Goal: Check status

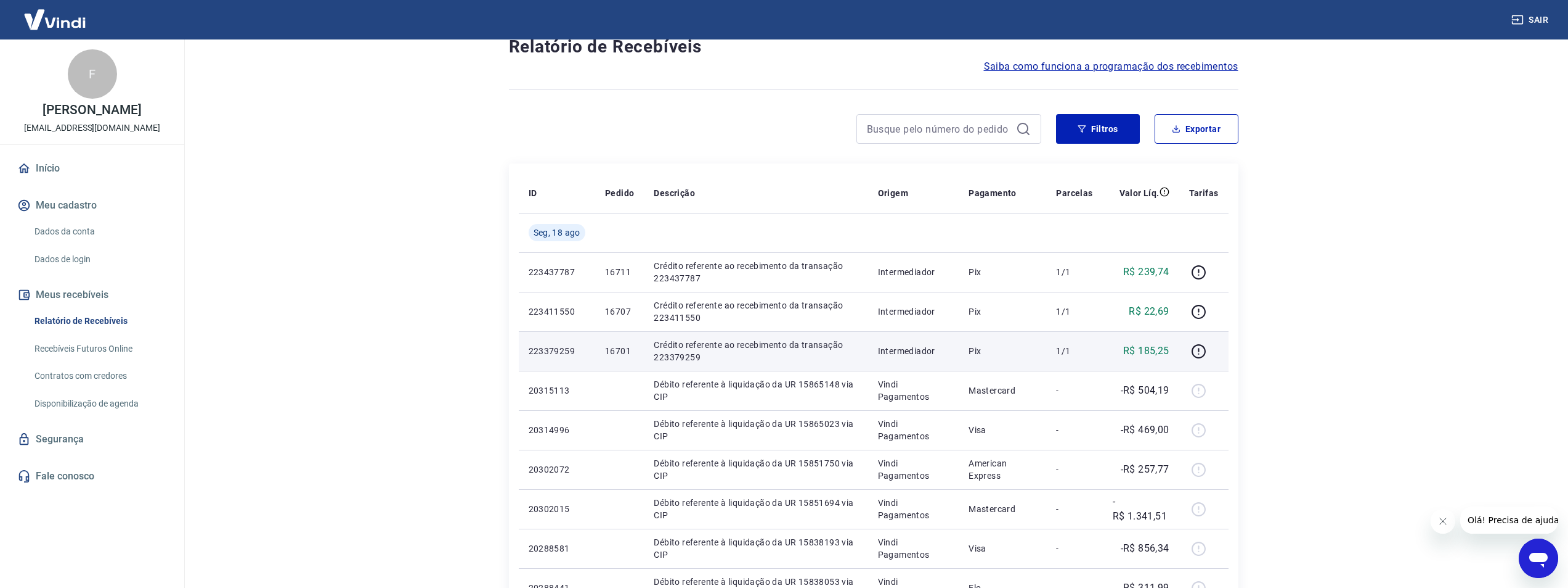
scroll to position [62, 0]
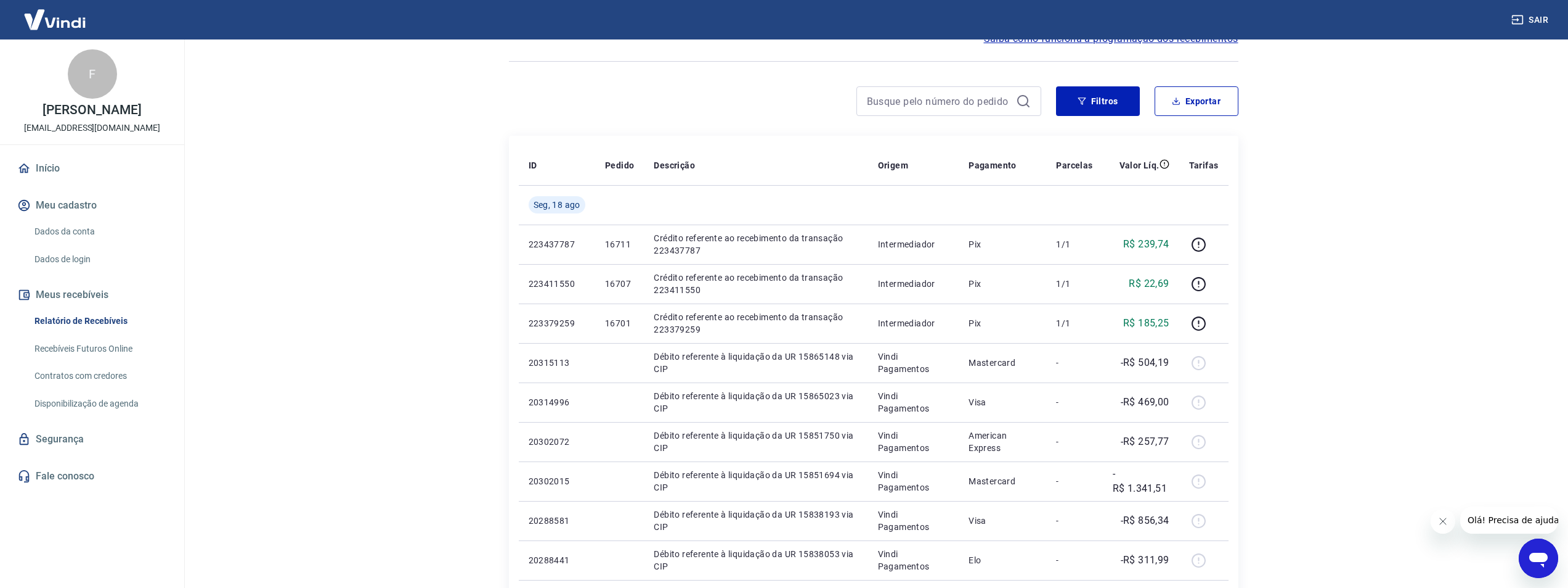
scroll to position [62, 0]
